Goal: Task Accomplishment & Management: Complete application form

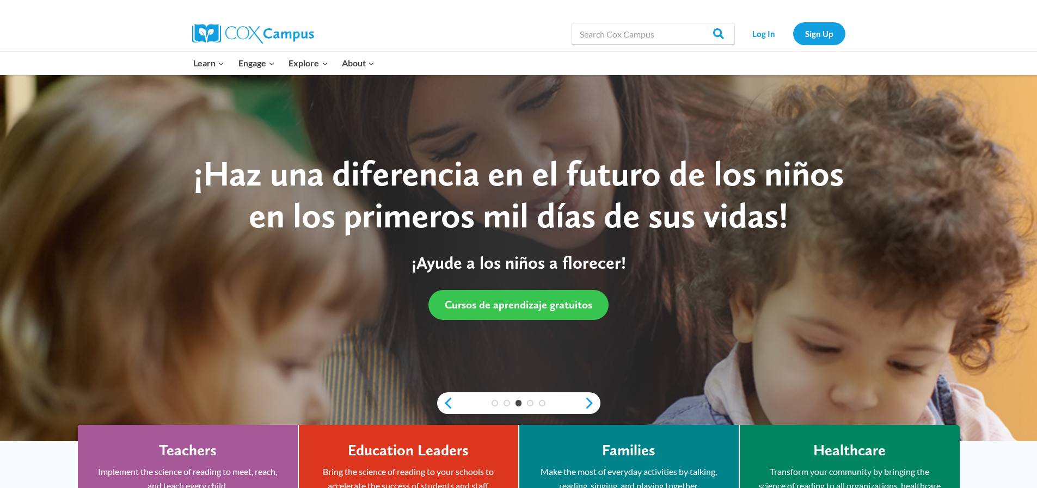
click at [516, 311] on span "Cursos de aprendizaje gratuitos" at bounding box center [518, 304] width 147 height 13
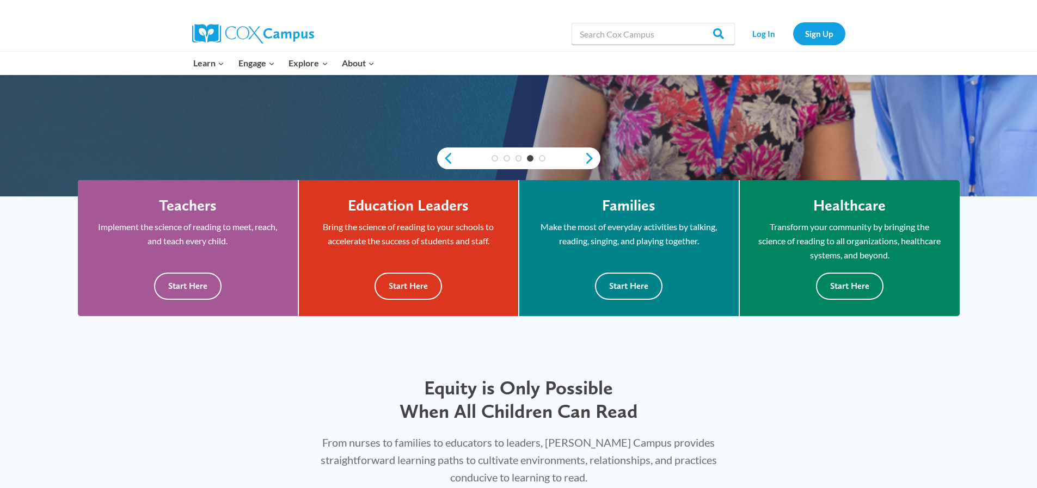
scroll to position [272, 0]
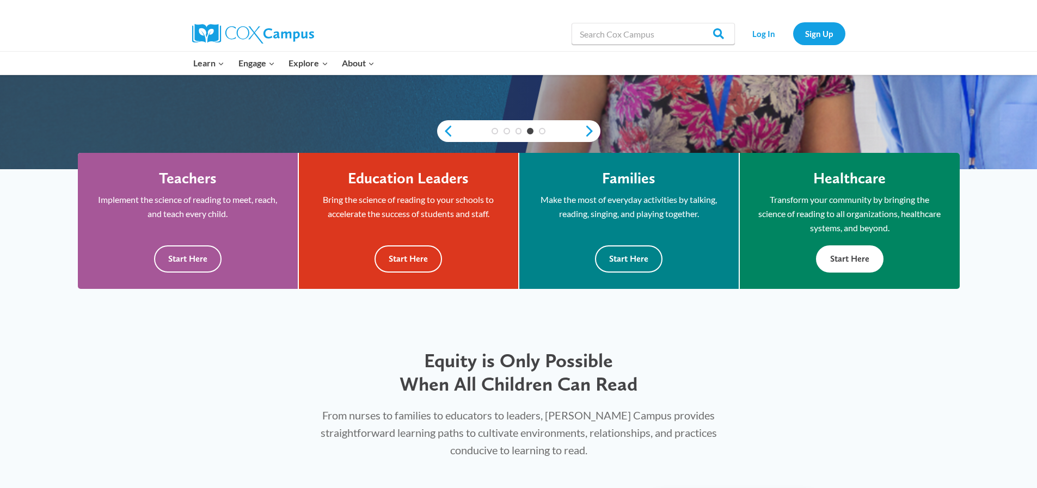
drag, startPoint x: 861, startPoint y: 257, endPoint x: 854, endPoint y: 260, distance: 7.3
click at [861, 257] on button "Start Here" at bounding box center [849, 258] width 67 height 27
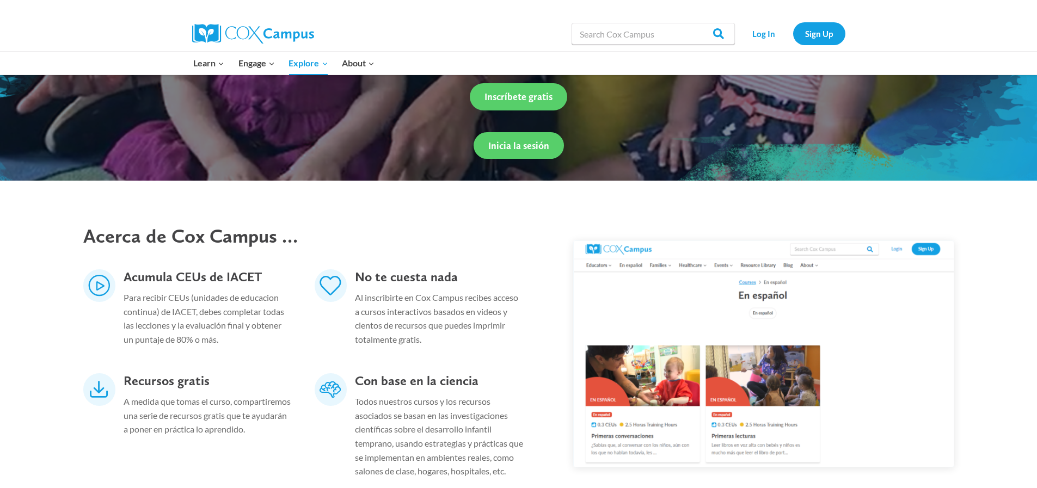
scroll to position [272, 0]
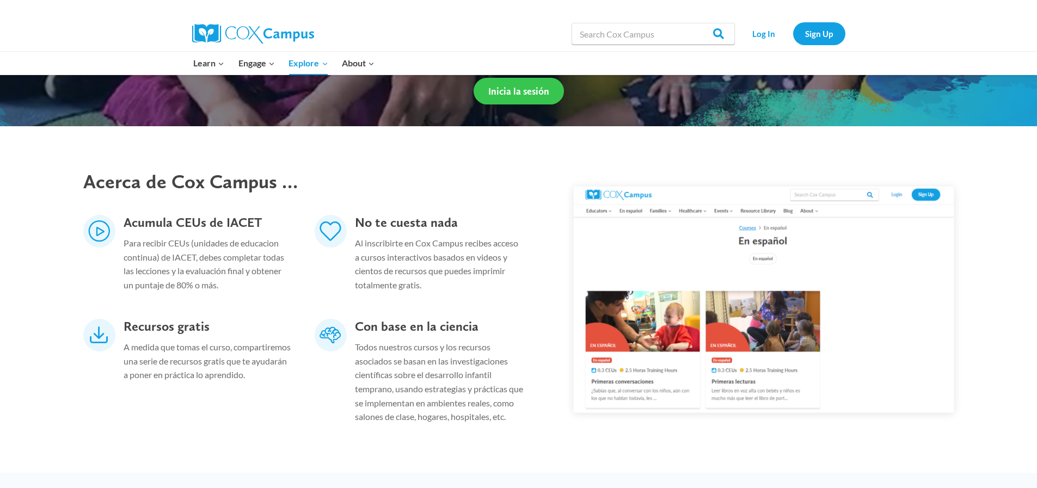
click at [526, 96] on span "Inicia la sesión" at bounding box center [518, 90] width 61 height 11
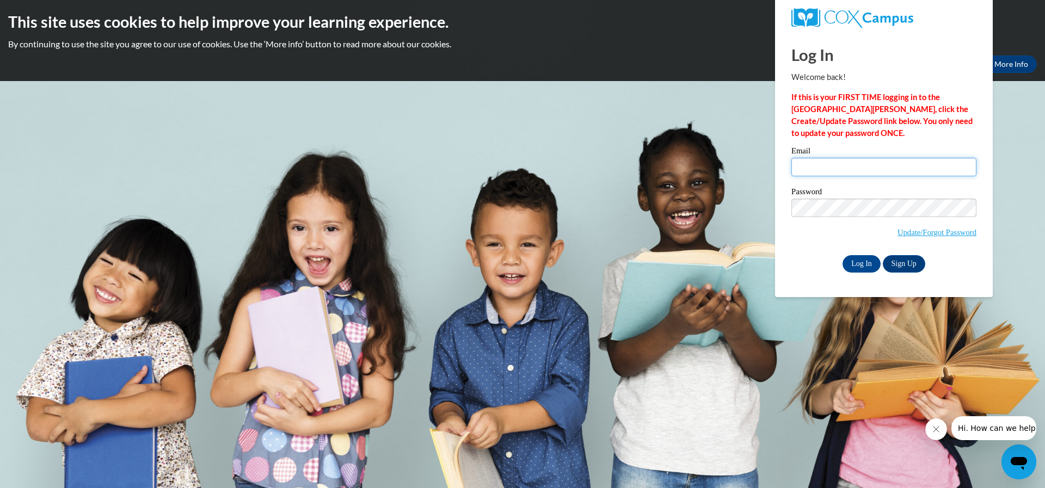
click at [845, 168] on input "Email" at bounding box center [883, 167] width 185 height 19
type input "[PERSON_NAME][EMAIL_ADDRESS][DOMAIN_NAME]"
click at [859, 258] on input "Log In" at bounding box center [861, 263] width 38 height 17
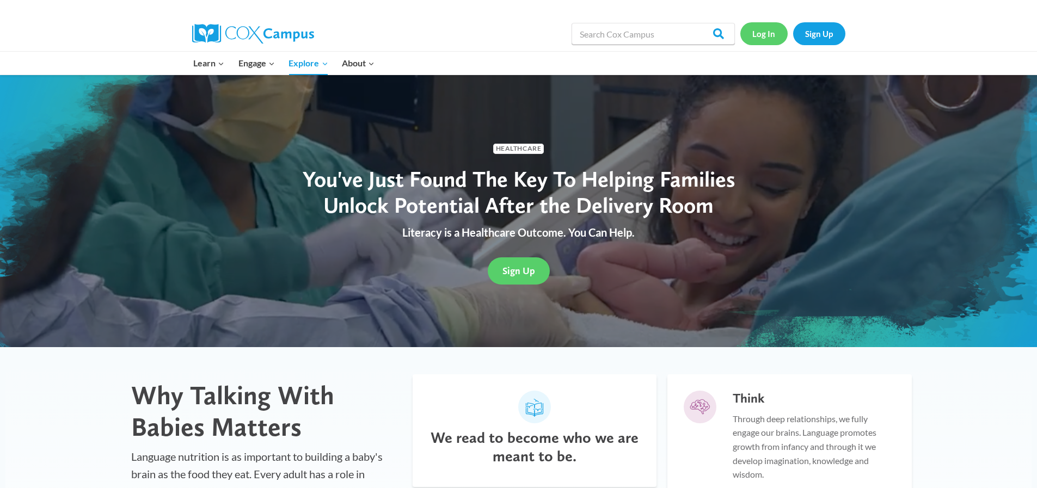
click at [764, 32] on link "Log In" at bounding box center [763, 33] width 47 height 22
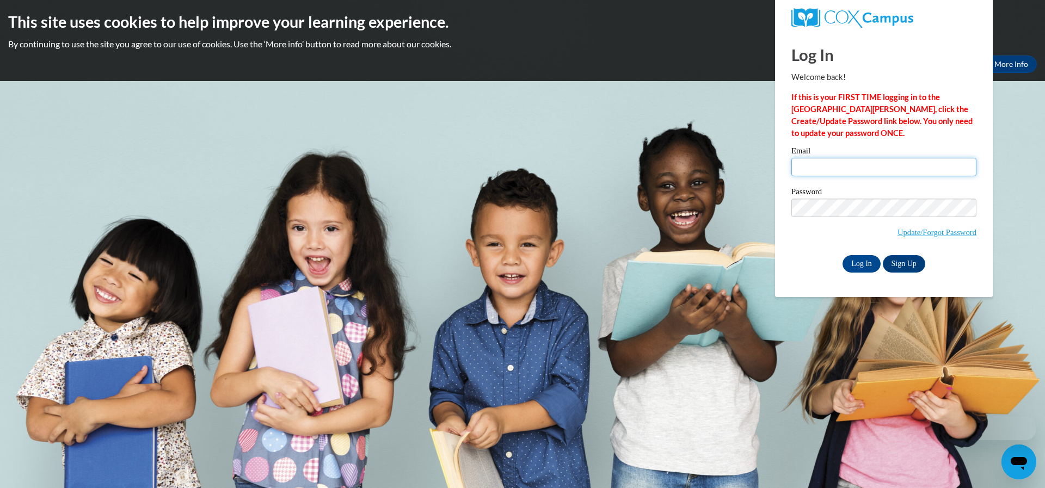
click at [855, 165] on input "Email" at bounding box center [883, 167] width 185 height 19
type input "[PERSON_NAME][EMAIL_ADDRESS][DOMAIN_NAME]"
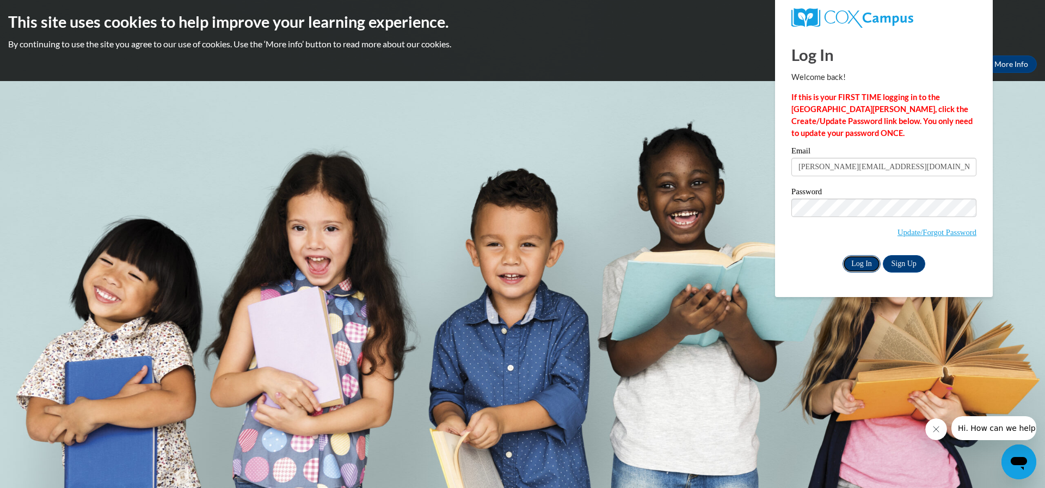
click at [857, 267] on input "Log In" at bounding box center [861, 263] width 38 height 17
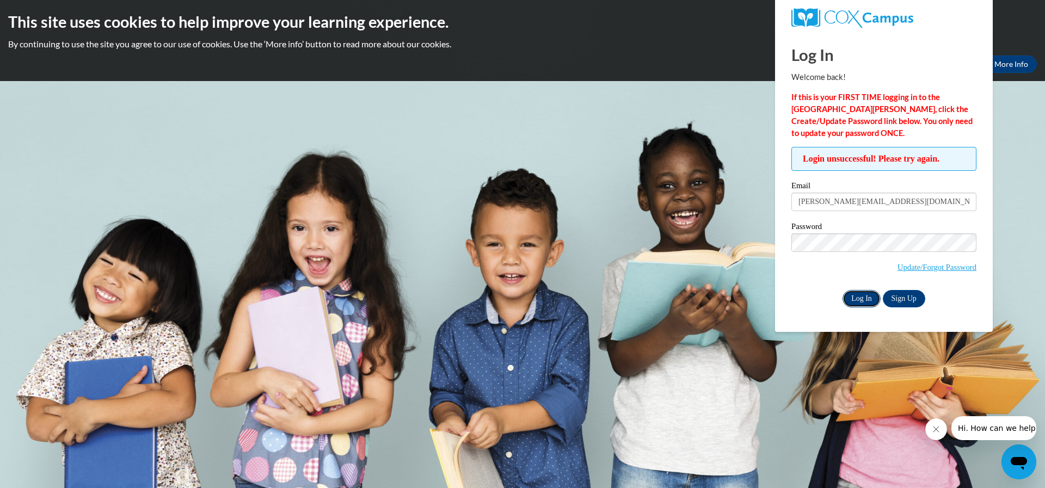
click at [855, 298] on input "Log In" at bounding box center [861, 298] width 38 height 17
click at [863, 296] on input "Log In" at bounding box center [861, 298] width 38 height 17
click at [860, 299] on input "Log In" at bounding box center [861, 298] width 38 height 17
click at [861, 301] on input "Log In" at bounding box center [861, 298] width 38 height 17
click at [941, 267] on link "Update/Forgot Password" at bounding box center [936, 267] width 79 height 9
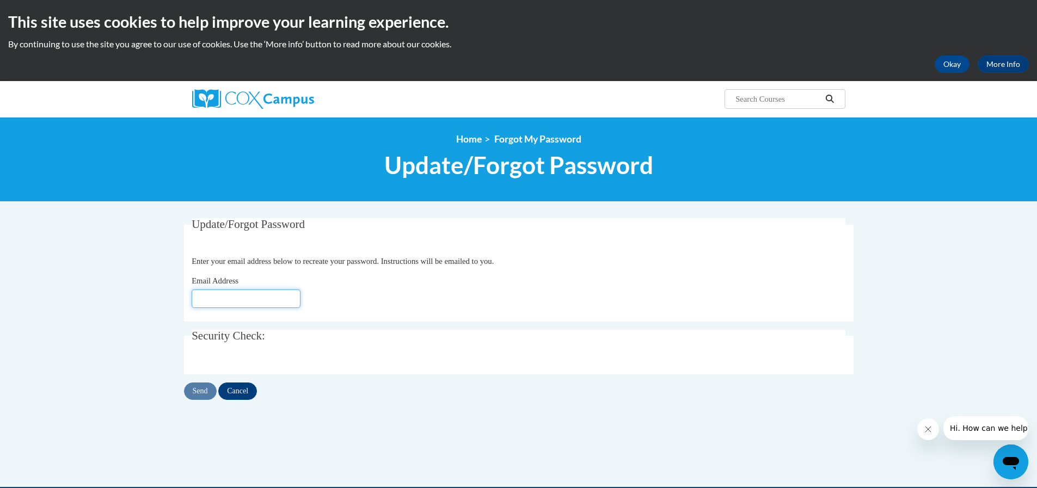
click at [214, 299] on input "Email Address" at bounding box center [246, 299] width 109 height 19
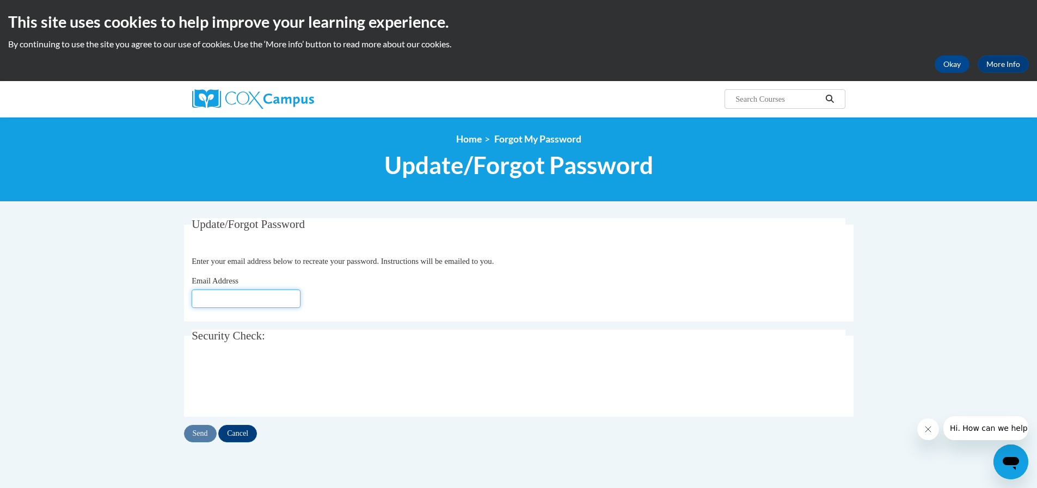
type input "[PERSON_NAME][EMAIL_ADDRESS][DOMAIN_NAME]"
click at [190, 436] on input "Send" at bounding box center [200, 433] width 33 height 17
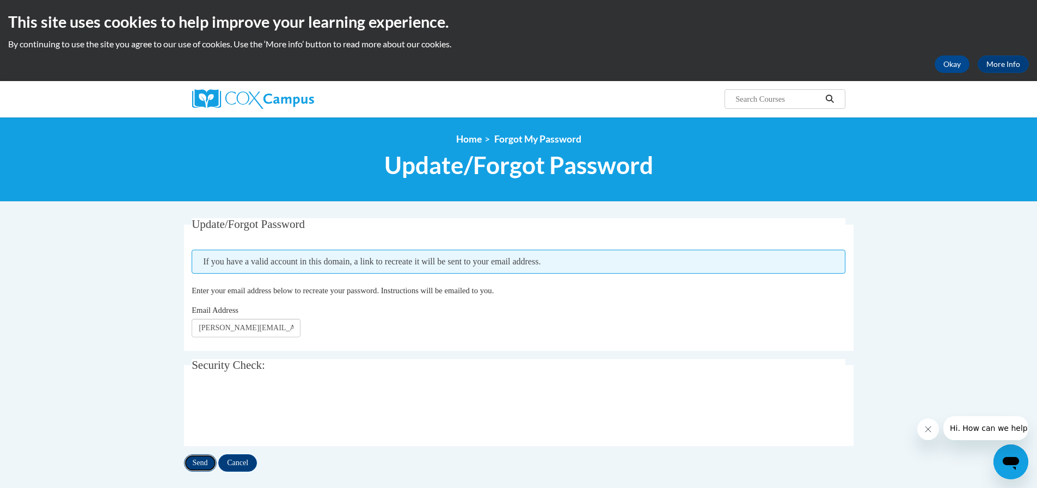
click at [197, 460] on input "Send" at bounding box center [200, 462] width 33 height 17
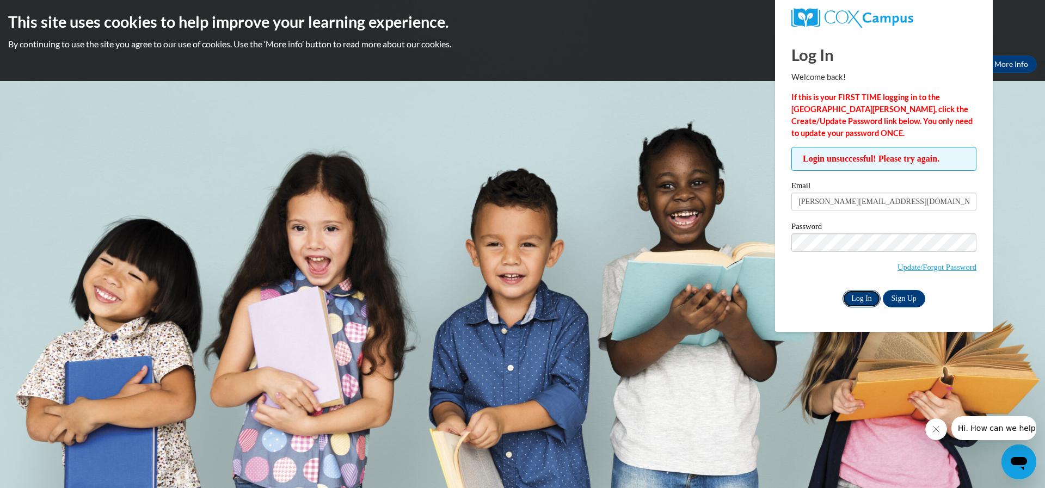
click at [861, 298] on input "Log In" at bounding box center [861, 298] width 38 height 17
click at [852, 295] on input "Log In" at bounding box center [861, 298] width 38 height 17
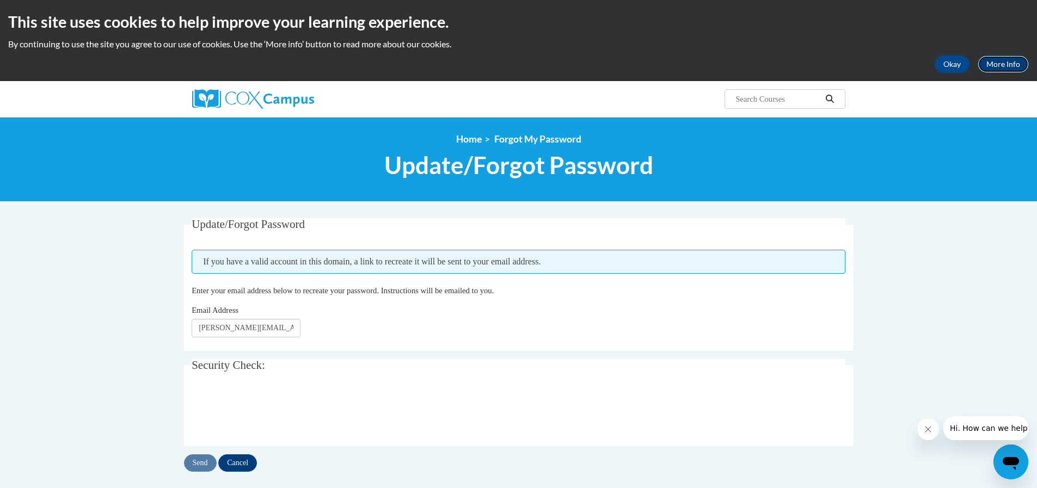
click at [1013, 66] on link "More Info" at bounding box center [1002, 64] width 51 height 17
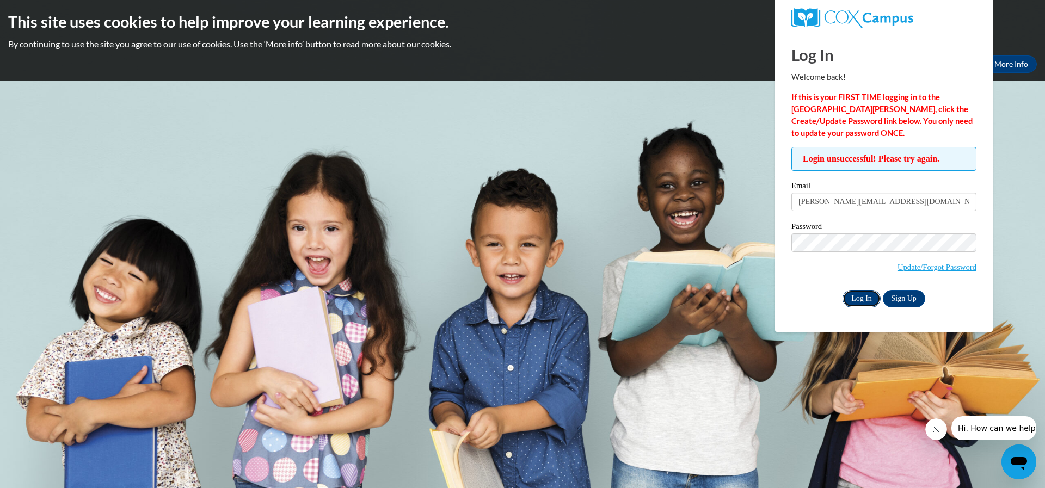
click at [853, 295] on input "Log In" at bounding box center [861, 298] width 38 height 17
click at [914, 266] on link "Update/Forgot Password" at bounding box center [936, 267] width 79 height 9
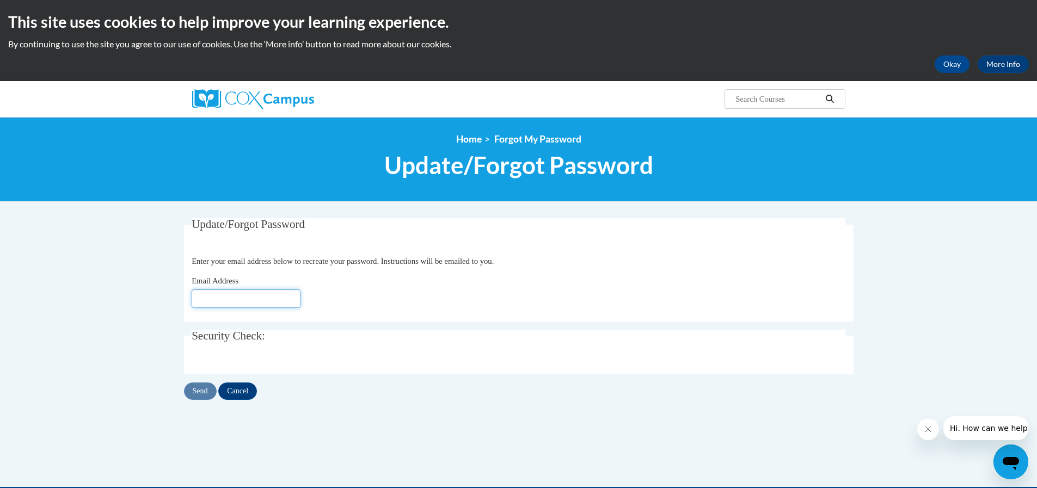
click at [227, 302] on input "Email Address" at bounding box center [246, 299] width 109 height 19
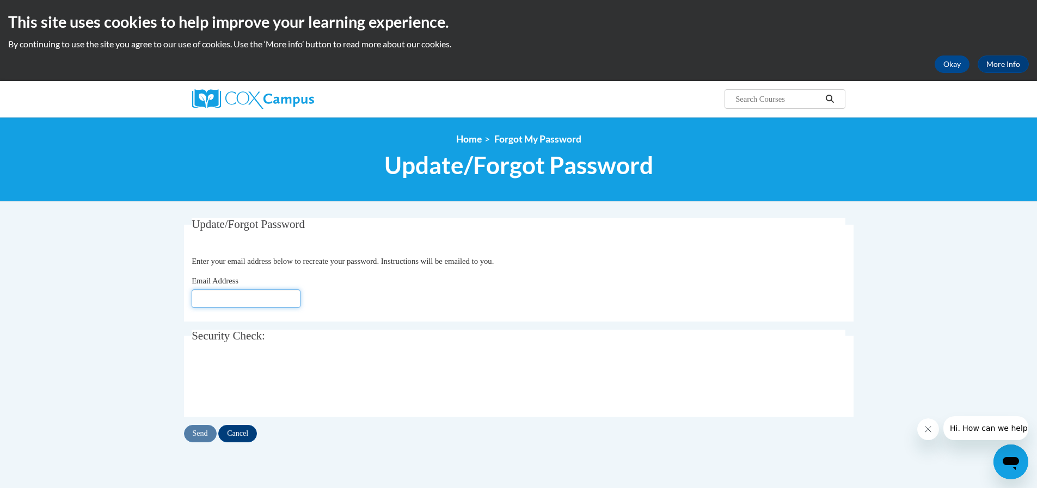
type input "[PERSON_NAME][EMAIL_ADDRESS][DOMAIN_NAME]"
click at [193, 438] on input "Send" at bounding box center [200, 433] width 33 height 17
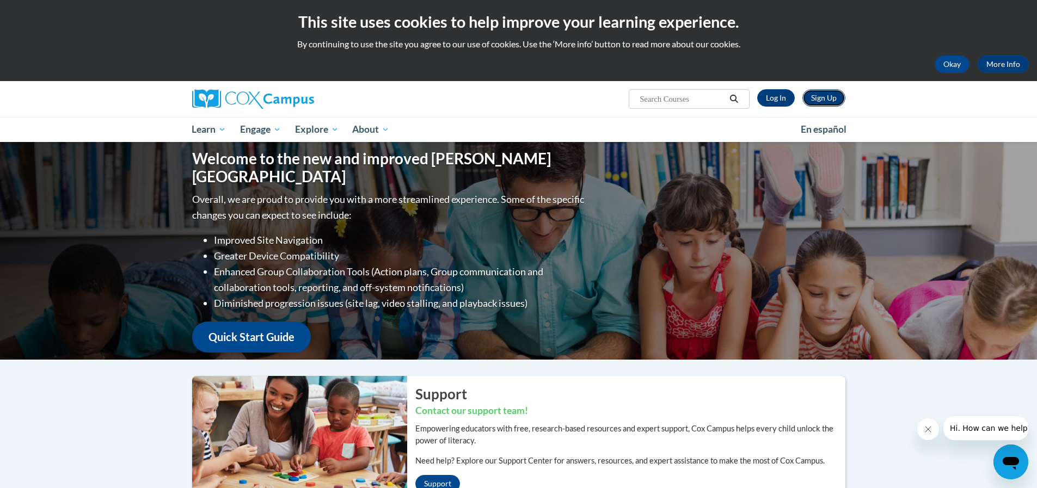
click at [827, 99] on link "Sign Up" at bounding box center [823, 97] width 43 height 17
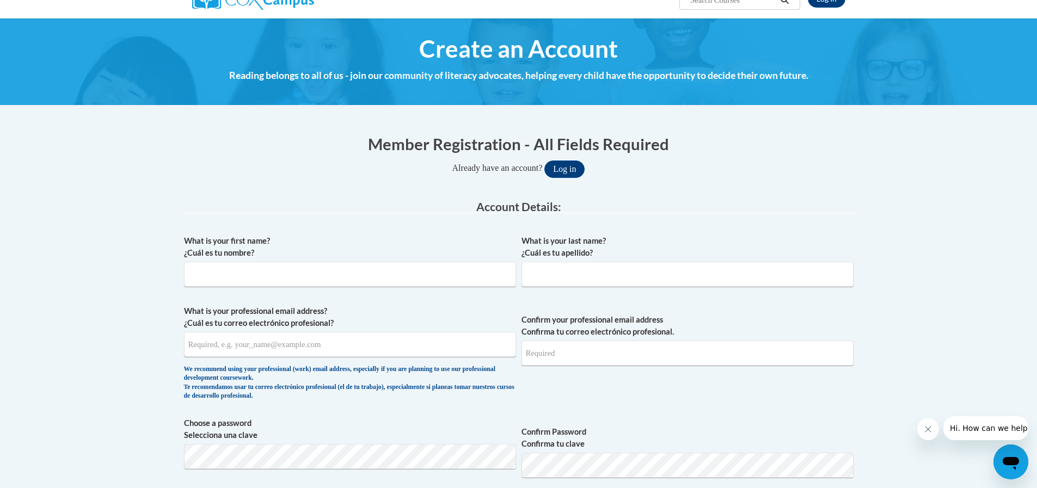
scroll to position [109, 0]
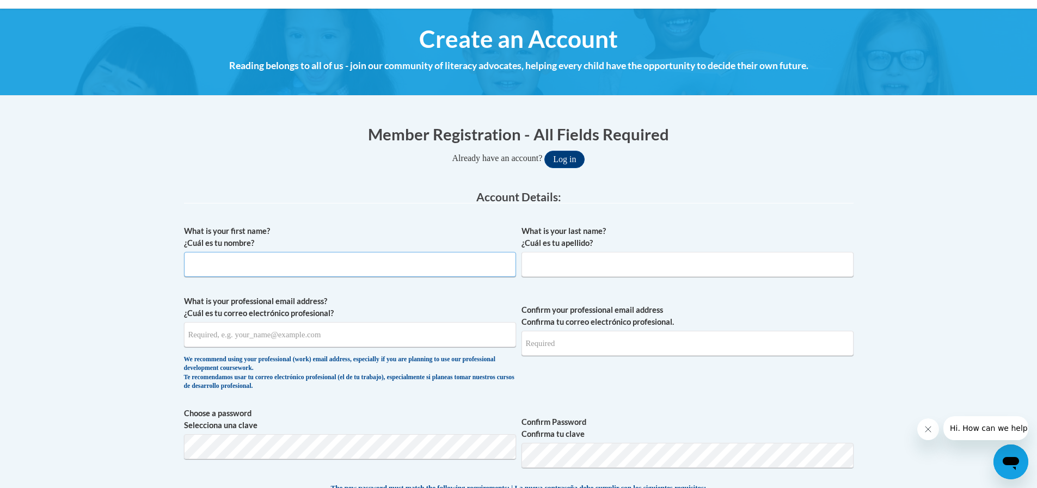
click at [266, 260] on input "What is your first name? ¿Cuál es tu nombre?" at bounding box center [350, 264] width 332 height 25
type input "Belinda"
type input "Walker"
type input "lyndon_walker@att.net"
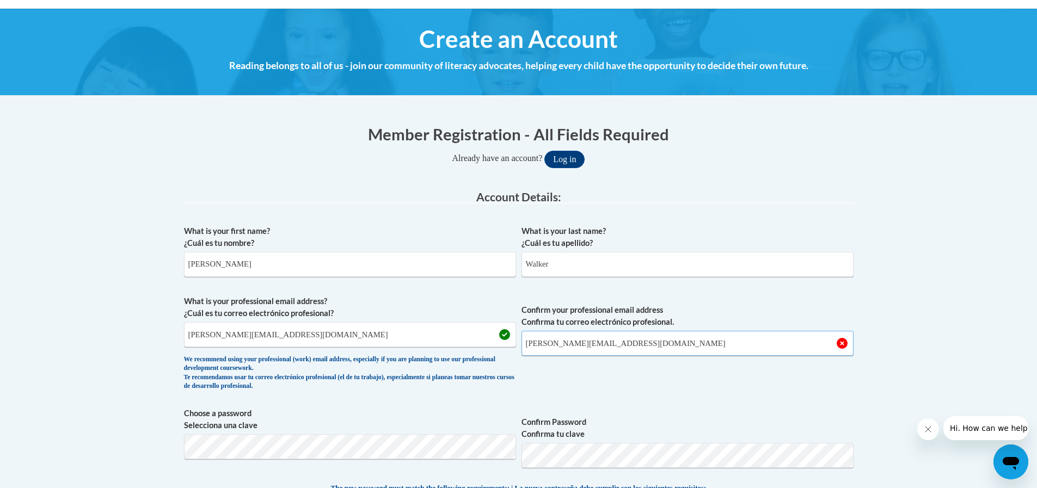
type input "lyndon_walker@att.net"
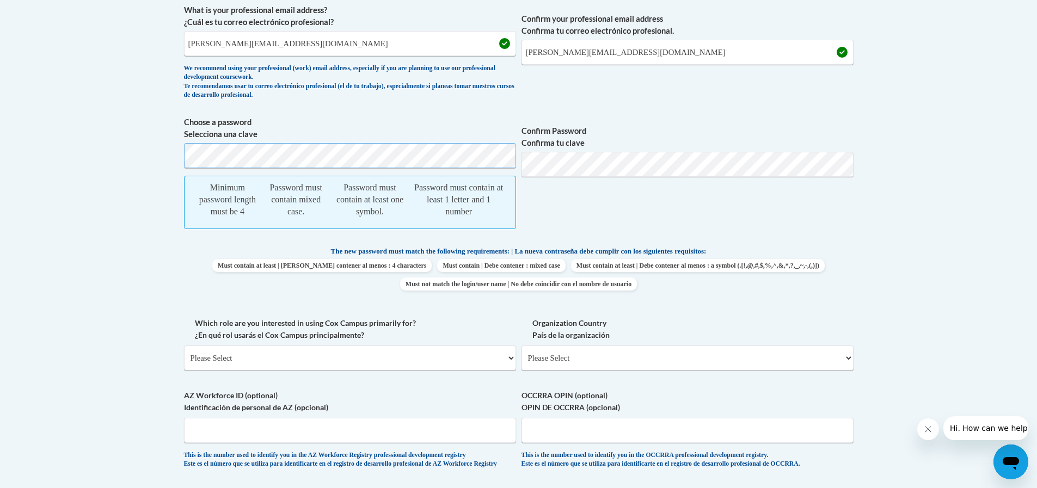
scroll to position [381, 0]
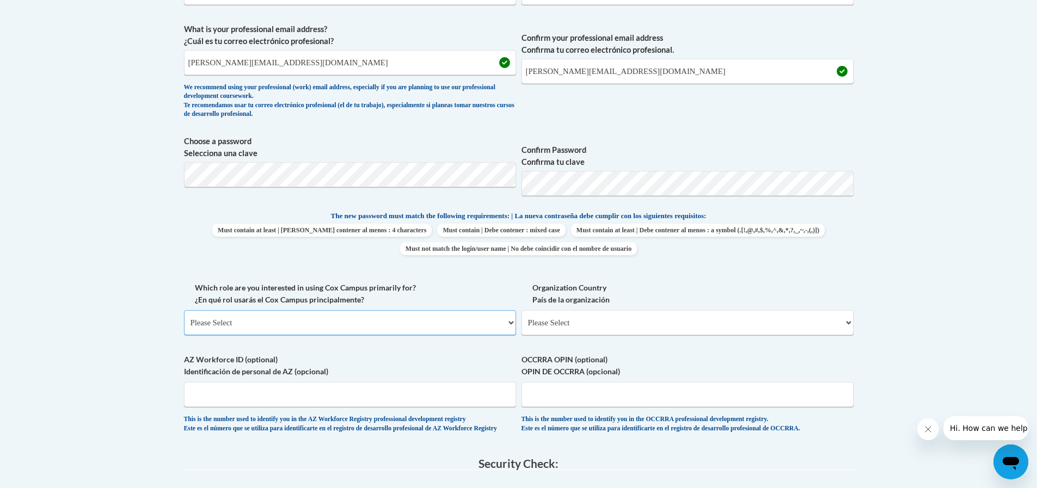
click at [509, 322] on select "Please Select College/University | Colegio/Universidad Community/Nonprofit Part…" at bounding box center [350, 322] width 332 height 25
select select "fbf2d438-af2f-41f8-98f1-81c410e29de3"
click at [184, 310] on select "Please Select College/University | Colegio/Universidad Community/Nonprofit Part…" at bounding box center [350, 322] width 332 height 25
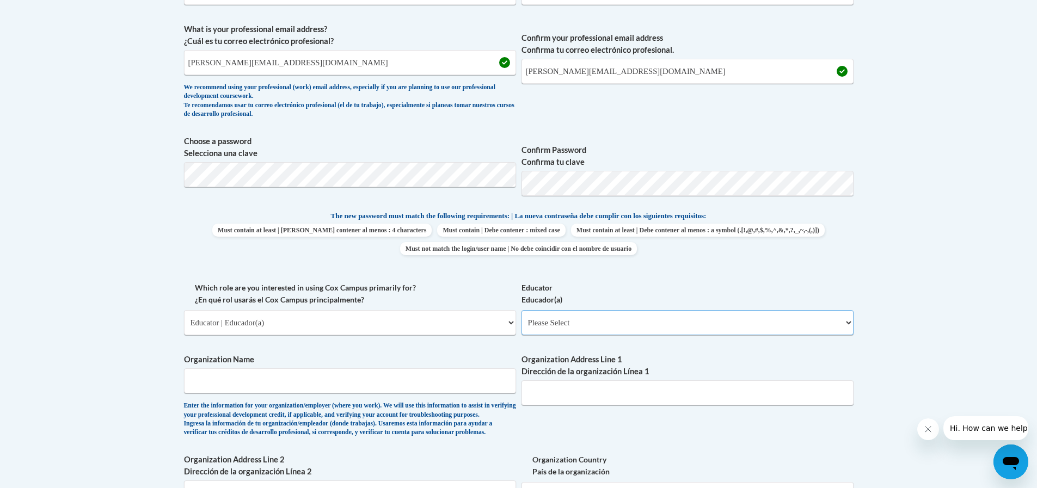
click at [848, 325] on select "Please Select Early Learning/Daycare Teacher/Family Home Care Provider | Maestr…" at bounding box center [687, 322] width 332 height 25
select select "5e2af403-4f2c-4e49-a02f-103e55d7b75b"
click at [521, 310] on select "Please Select Early Learning/Daycare Teacher/Family Home Care Provider | Maestr…" at bounding box center [687, 322] width 332 height 25
click at [348, 383] on input "Organization Name" at bounding box center [350, 380] width 332 height 25
type input "Bright Beginnings Sunrise Daycare, Inc."
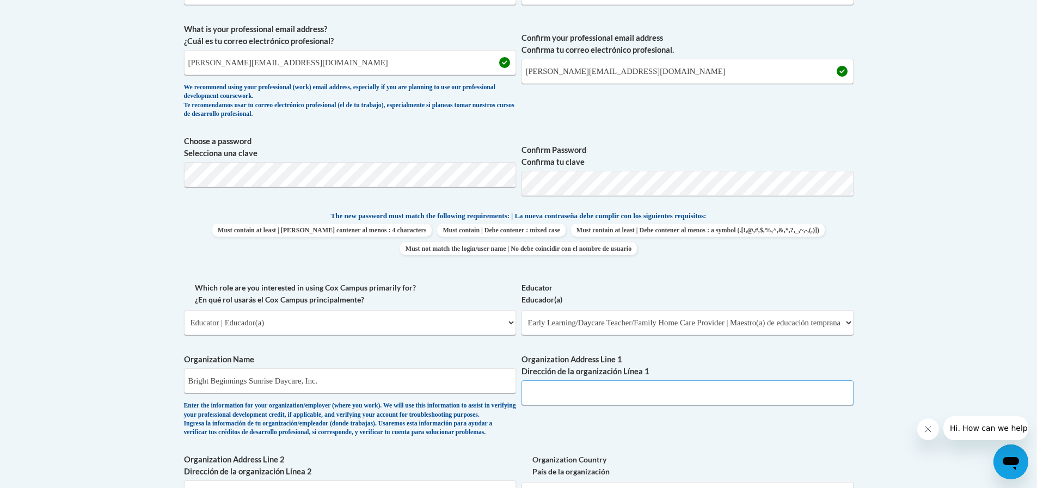
click at [562, 390] on input "Organization Address Line 1 Dirección de la organización Línea 1" at bounding box center [687, 392] width 332 height 25
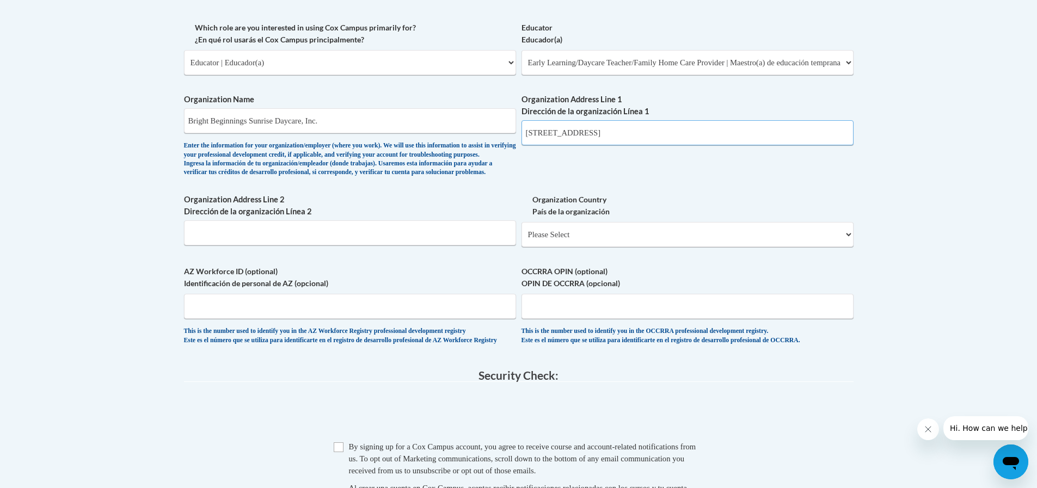
scroll to position [653, 0]
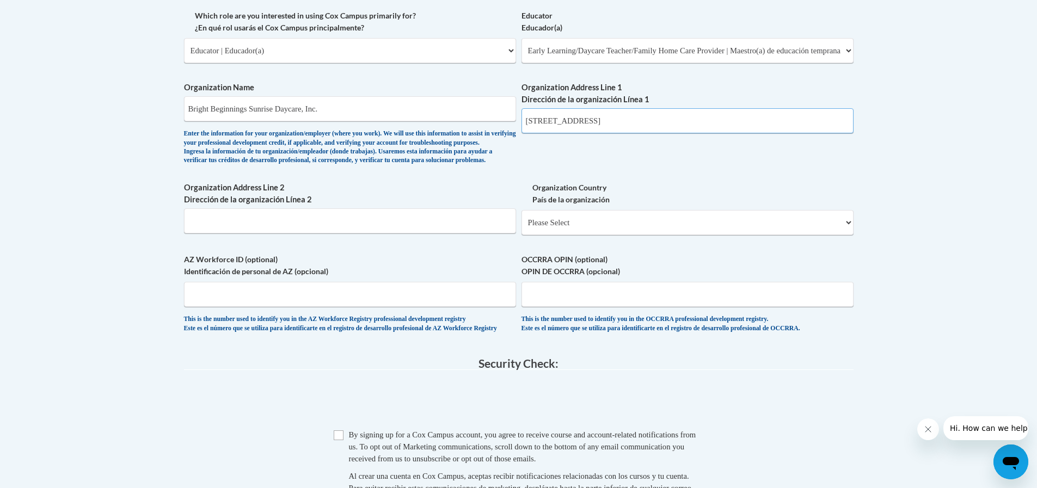
type input "617 Highway 113 North, Carrollton, GA 30117"
click at [851, 235] on select "Please Select United States | Estados Unidos Outside of the United States | Fue…" at bounding box center [687, 222] width 332 height 25
select select "ad49bcad-a171-4b2e-b99c-48b446064914"
click at [521, 227] on select "Please Select United States | Estados Unidos Outside of the United States | Fue…" at bounding box center [687, 222] width 332 height 25
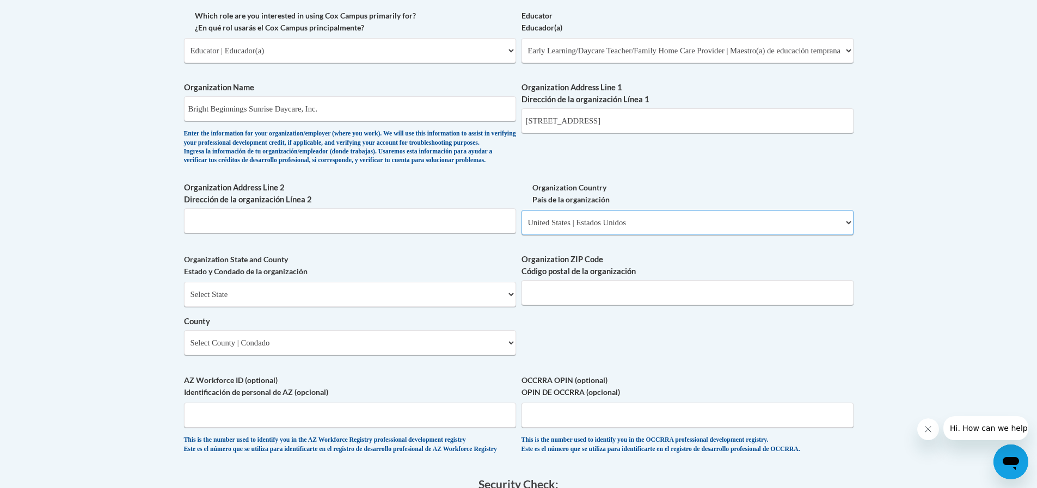
select select
click at [505, 307] on select "Select State Alabama Alaska Arizona Arkansas California Colorado Connecticut De…" at bounding box center [350, 294] width 332 height 25
select select "Georgia"
click at [184, 300] on select "Select State Alabama Alaska Arizona Arkansas California Colorado Connecticut De…" at bounding box center [350, 294] width 332 height 25
click at [630, 305] on input "Organization ZIP Code Código postal de la organización" at bounding box center [687, 292] width 332 height 25
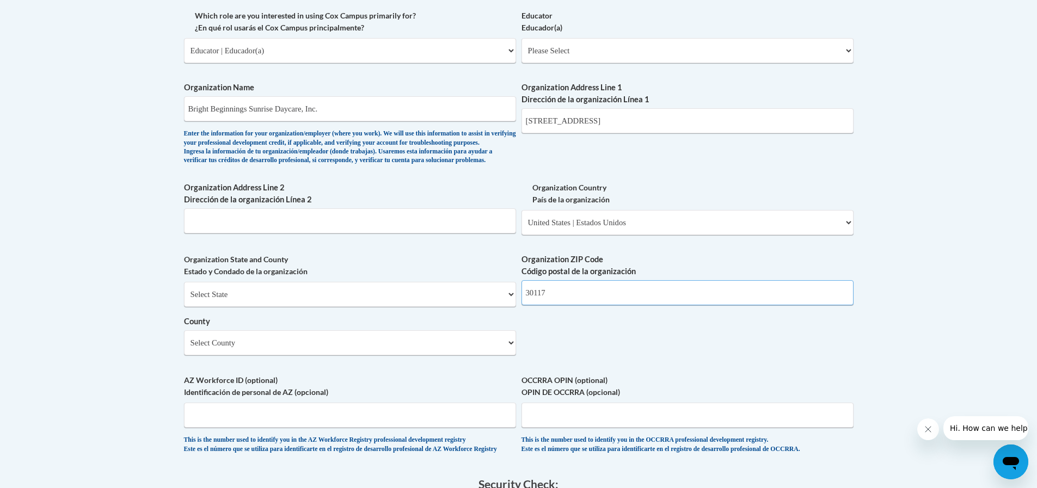
type input "30117"
click at [514, 355] on select "Select County Appling Atkinson Bacon Baker Baldwin Banks Barrow Bartow Ben Hill…" at bounding box center [350, 342] width 332 height 25
select select "Carroll"
click at [184, 348] on select "Select County Appling Atkinson Bacon Baker Baldwin Banks Barrow Bartow Ben Hill…" at bounding box center [350, 342] width 332 height 25
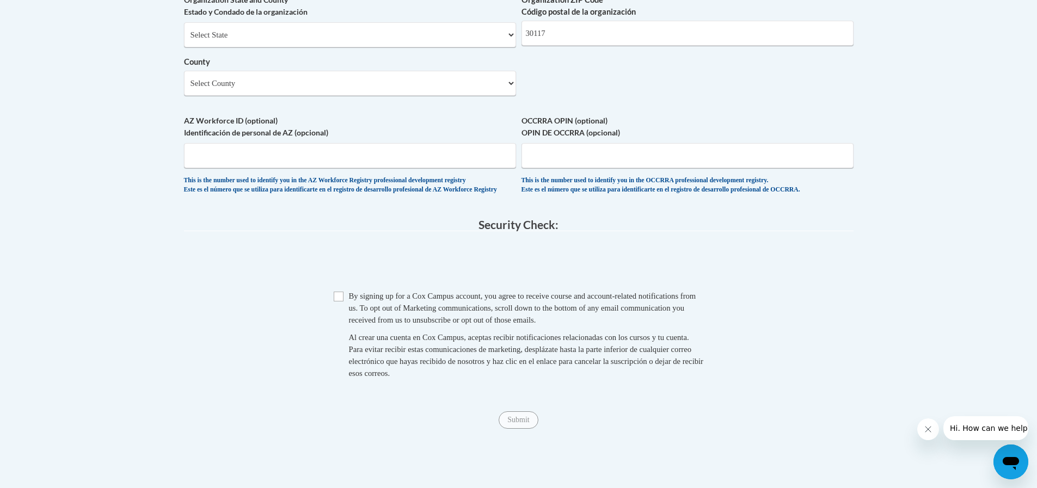
scroll to position [925, 0]
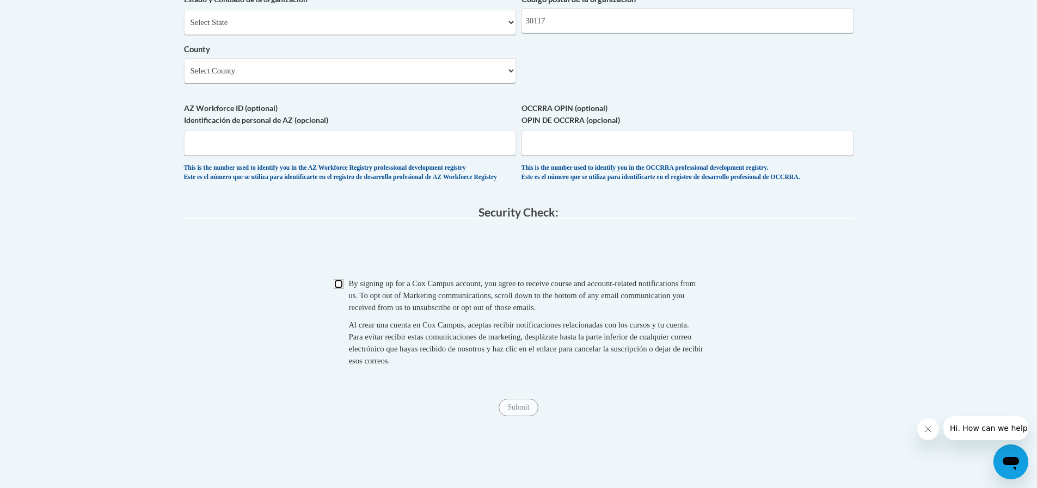
click at [336, 289] on input "Checkbox" at bounding box center [339, 284] width 10 height 10
checkbox input "true"
drag, startPoint x: 513, startPoint y: 433, endPoint x: 568, endPoint y: 423, distance: 55.8
click at [514, 416] on input "Submit" at bounding box center [517, 407] width 39 height 17
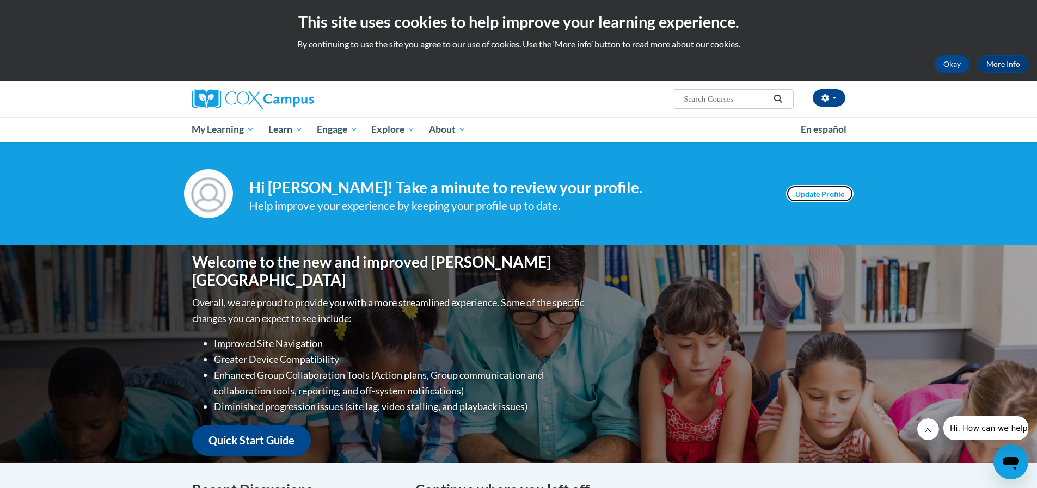
click at [814, 195] on link "Update Profile" at bounding box center [819, 193] width 67 height 17
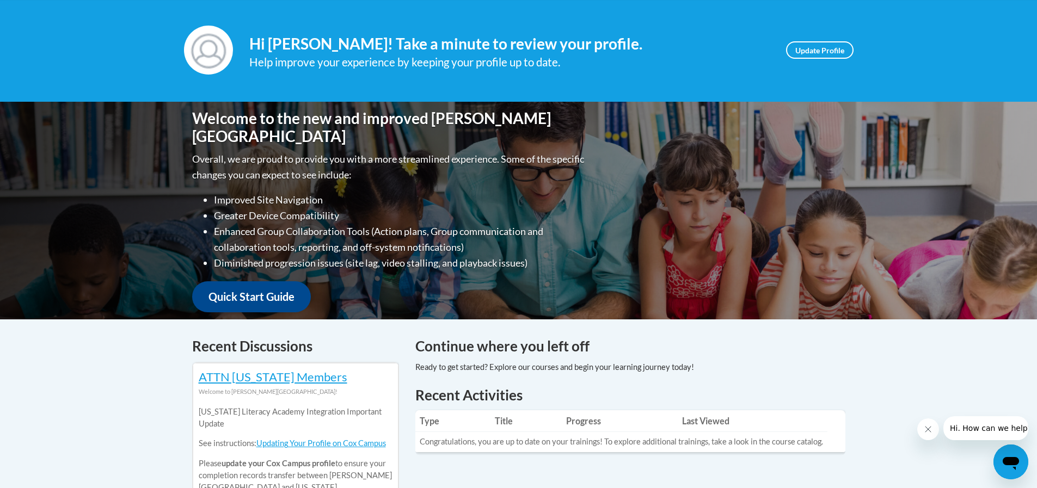
scroll to position [109, 0]
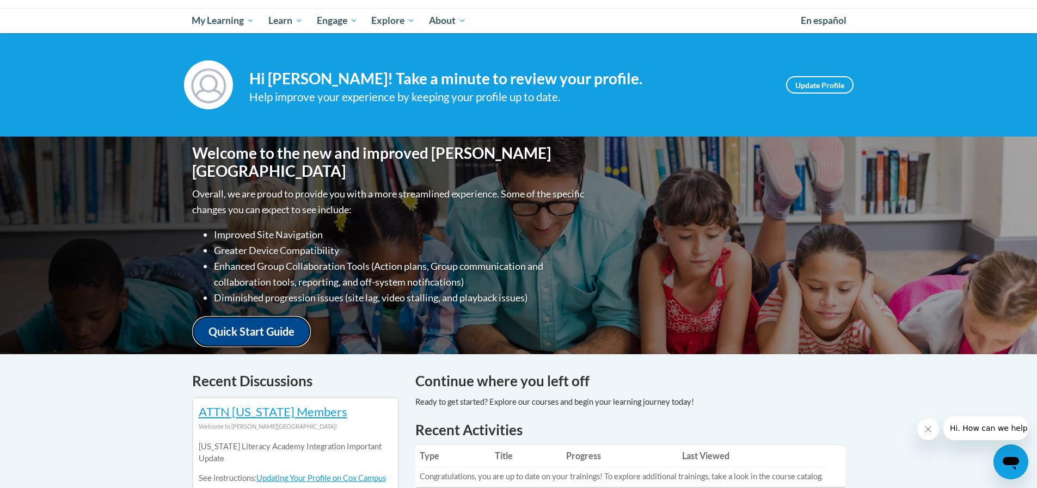
click at [270, 318] on link "Quick Start Guide" at bounding box center [251, 331] width 119 height 31
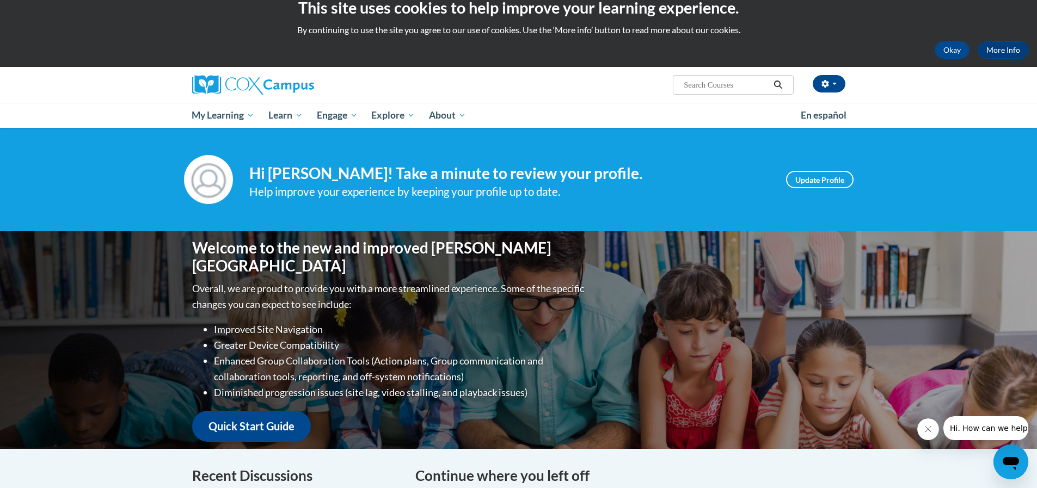
scroll to position [0, 0]
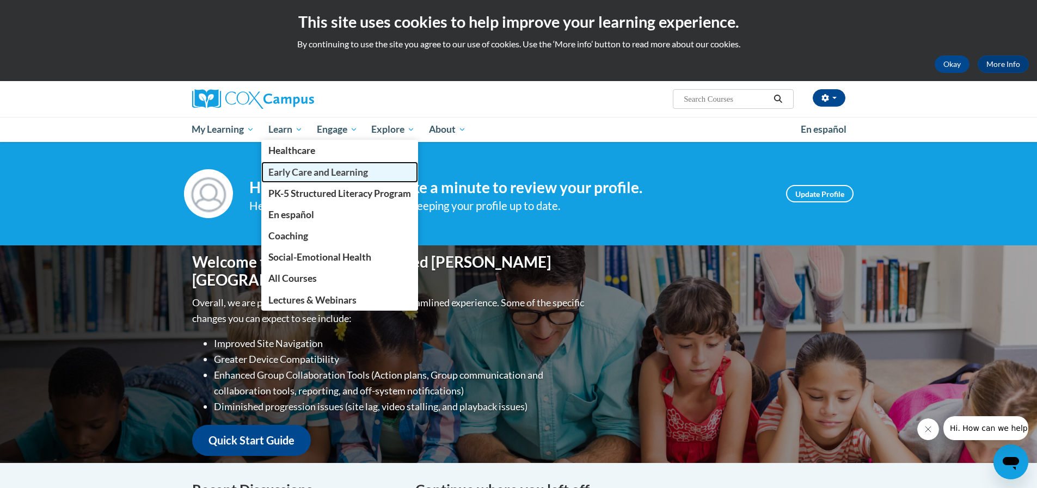
click at [309, 174] on span "Early Care and Learning" at bounding box center [318, 172] width 100 height 11
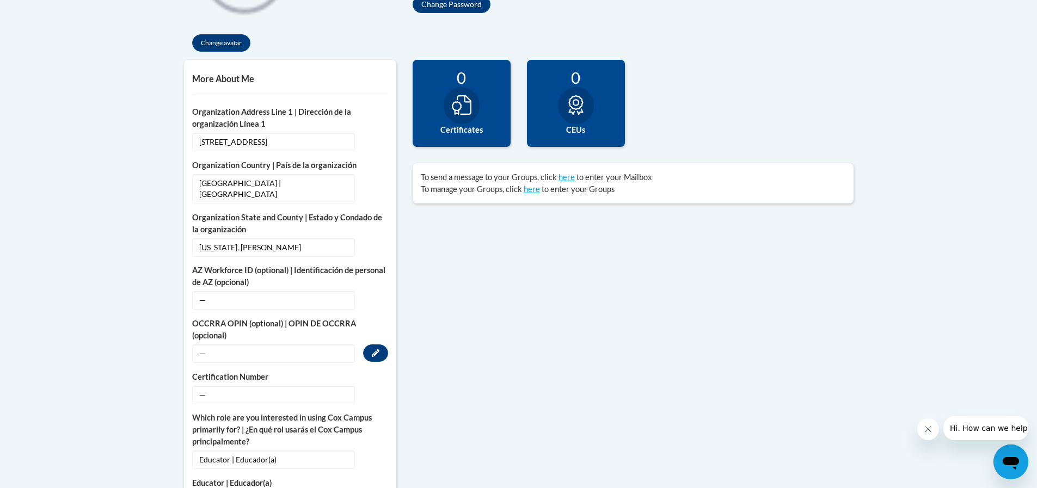
scroll to position [139, 0]
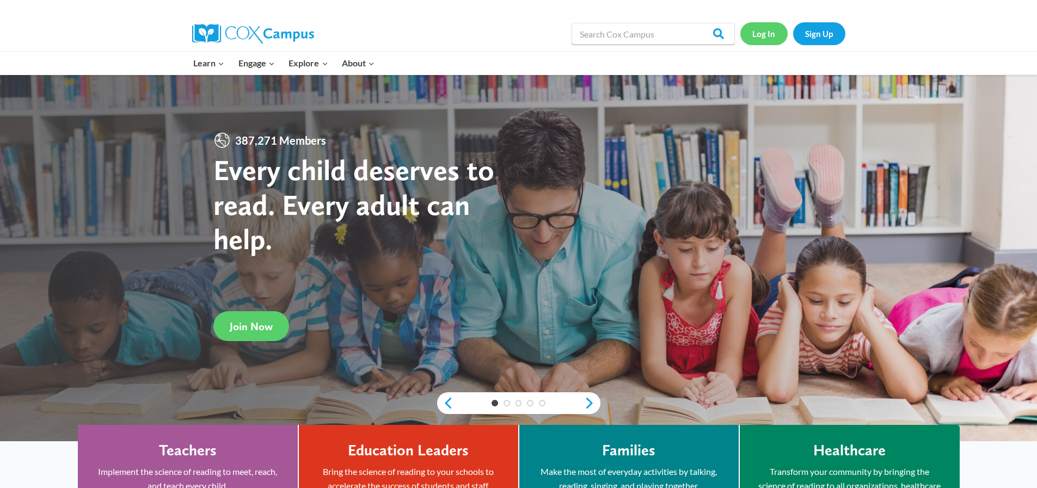
click at [765, 34] on link "Log In" at bounding box center [763, 33] width 47 height 22
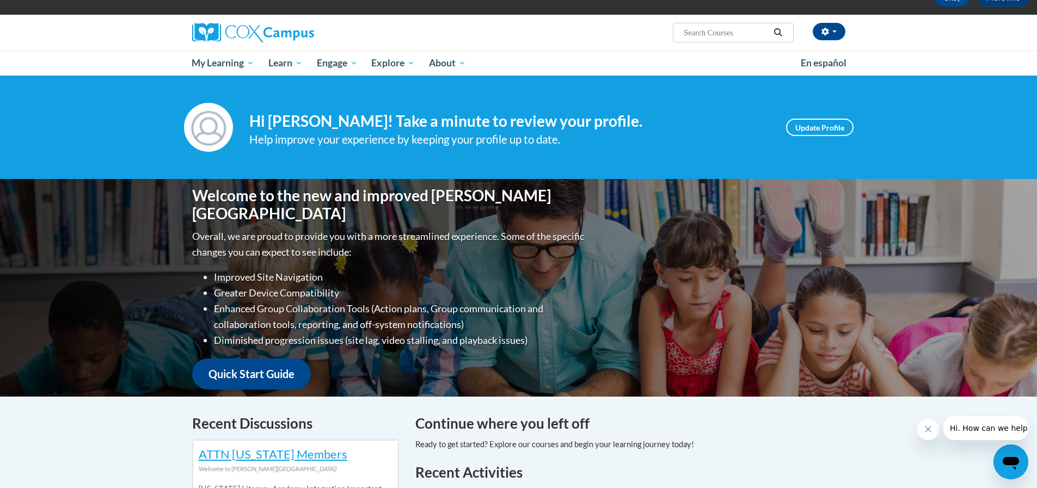
scroll to position [54, 0]
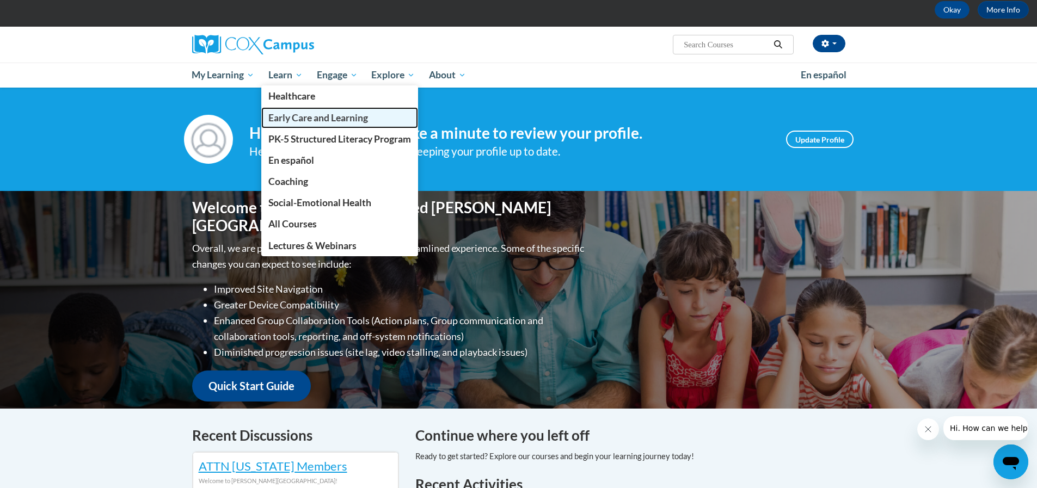
click at [297, 120] on span "Early Care and Learning" at bounding box center [318, 117] width 100 height 11
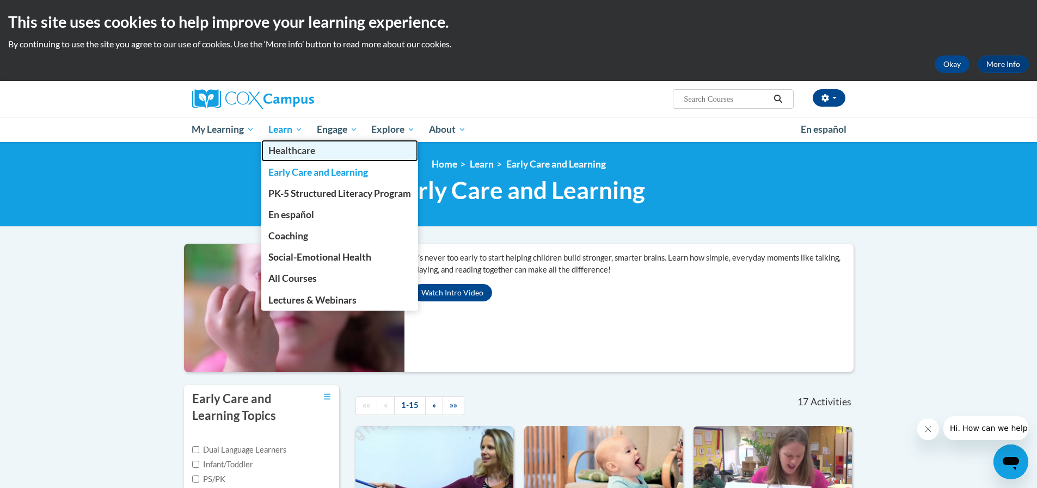
click at [278, 150] on span "Healthcare" at bounding box center [291, 150] width 47 height 11
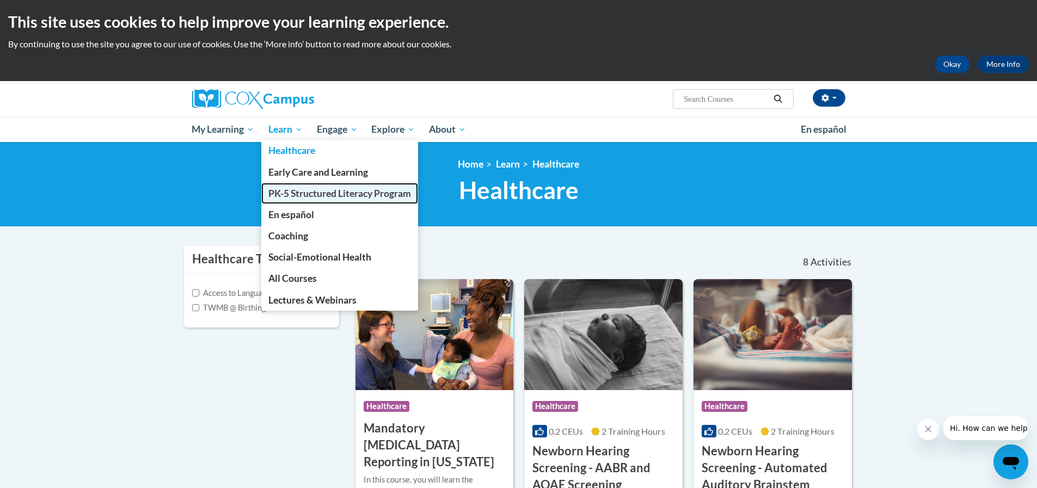
click at [294, 193] on span "PK-5 Structured Literacy Program" at bounding box center [339, 193] width 143 height 11
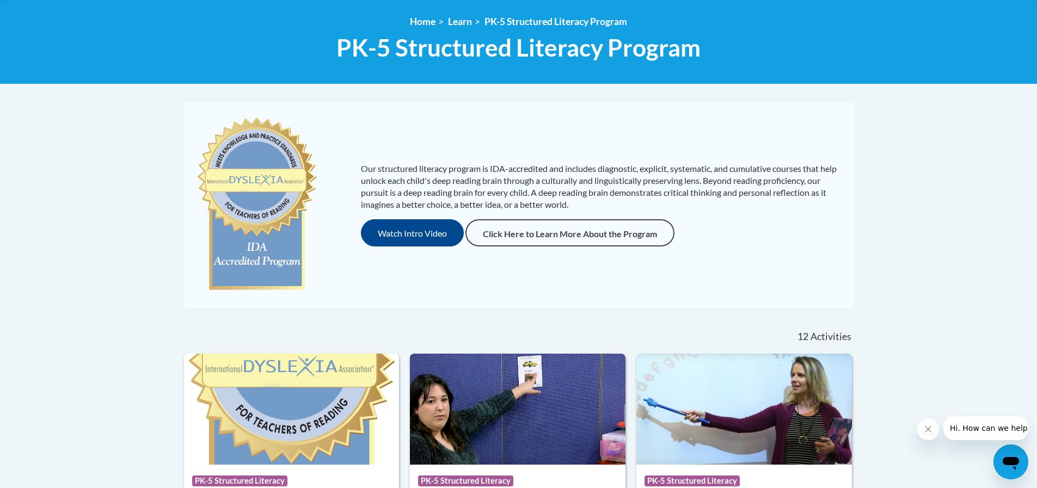
scroll to position [24, 0]
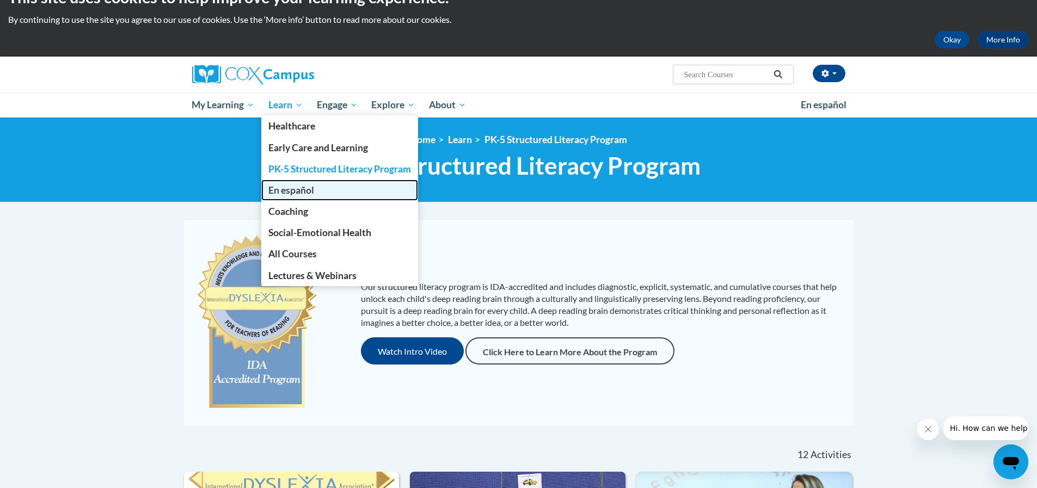
click at [298, 192] on span "En español" at bounding box center [291, 189] width 46 height 11
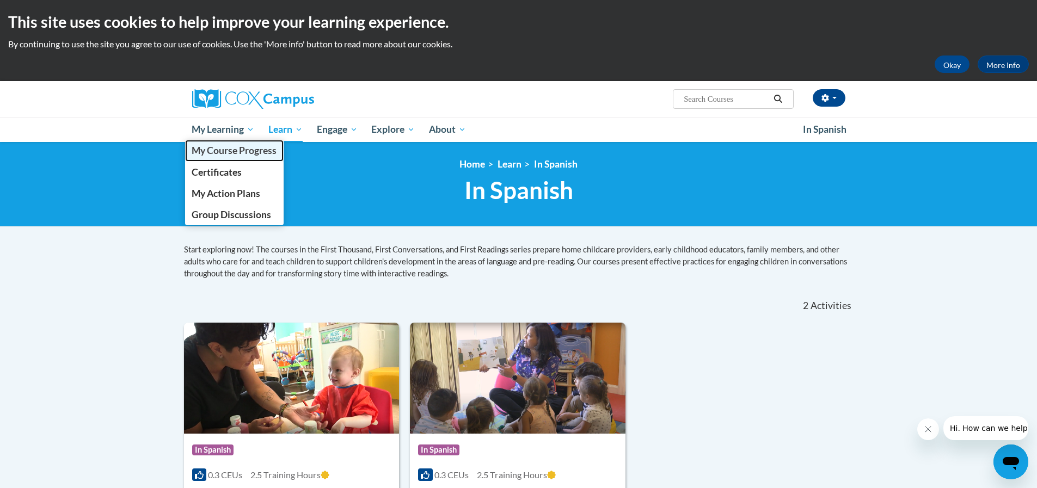
click at [248, 153] on font "My Course Progress" at bounding box center [234, 150] width 85 height 11
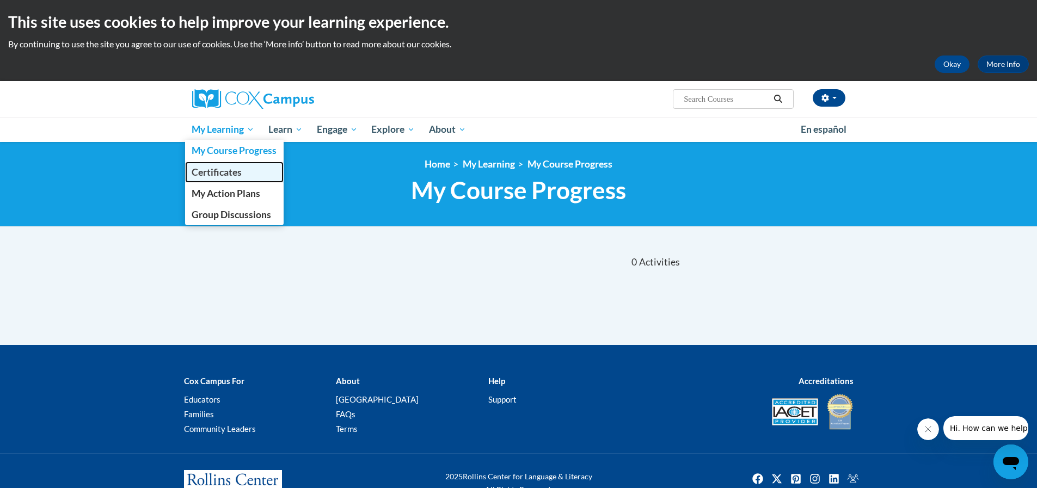
click at [221, 174] on span "Certificates" at bounding box center [217, 172] width 50 height 11
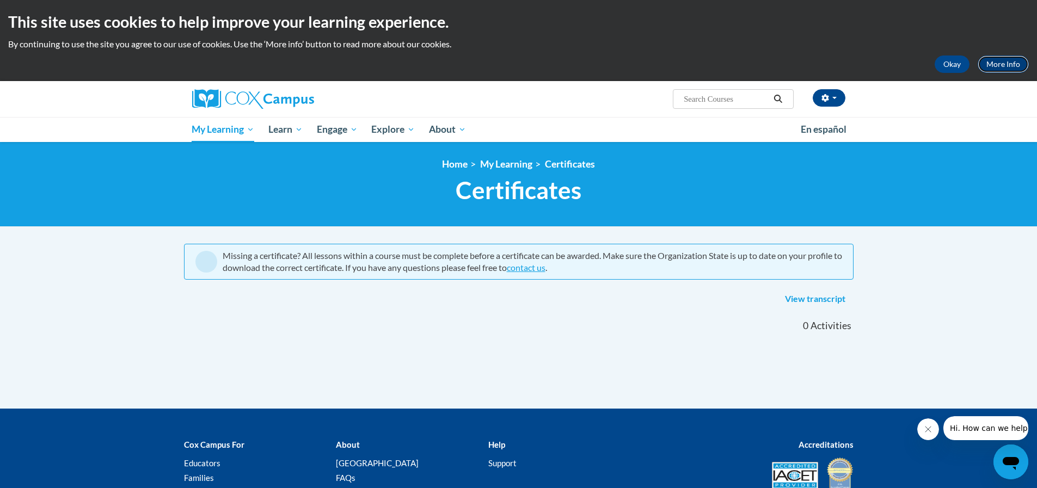
click at [1009, 64] on link "More Info" at bounding box center [1002, 64] width 51 height 17
